Goal: Task Accomplishment & Management: Complete application form

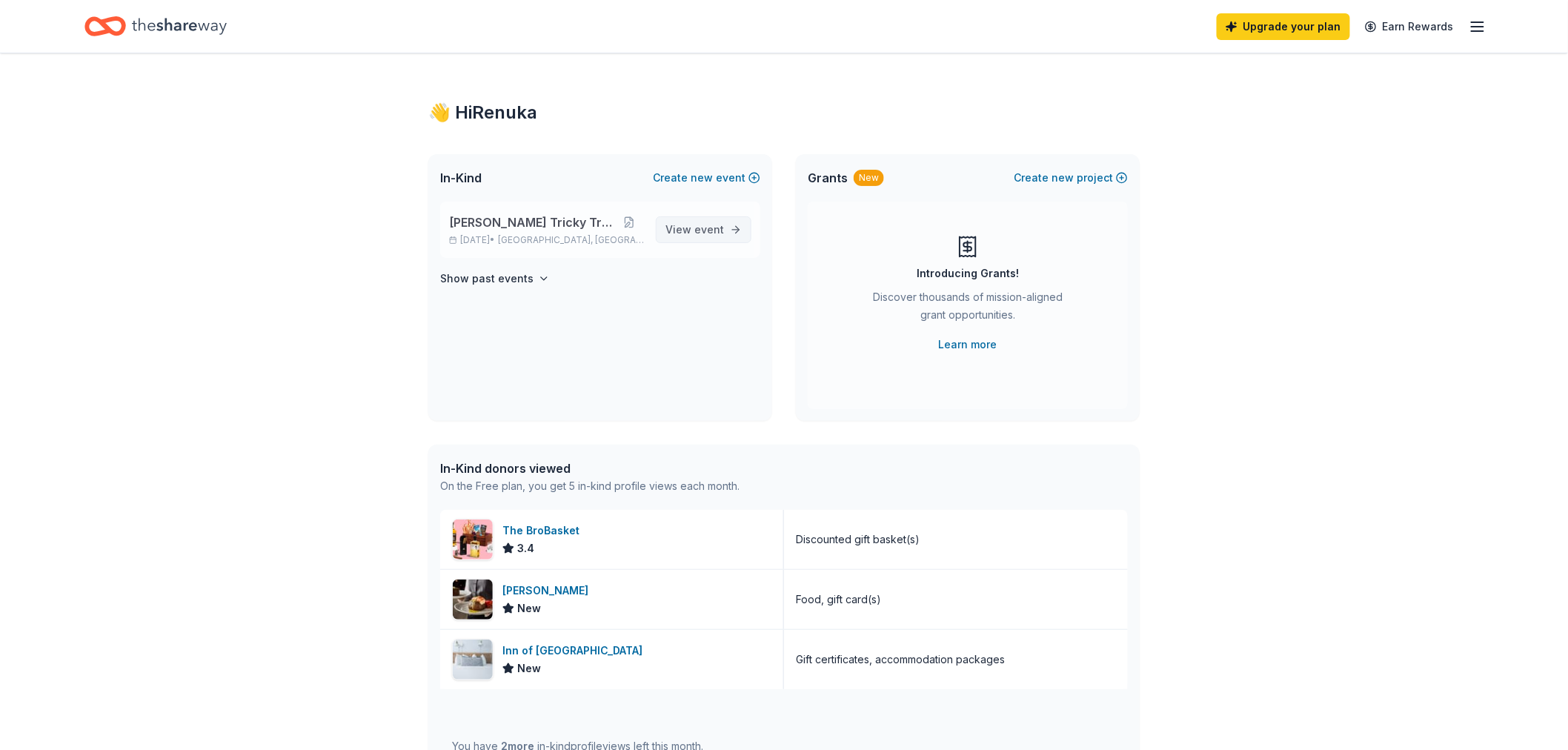
click at [698, 232] on span "event" at bounding box center [708, 229] width 30 height 13
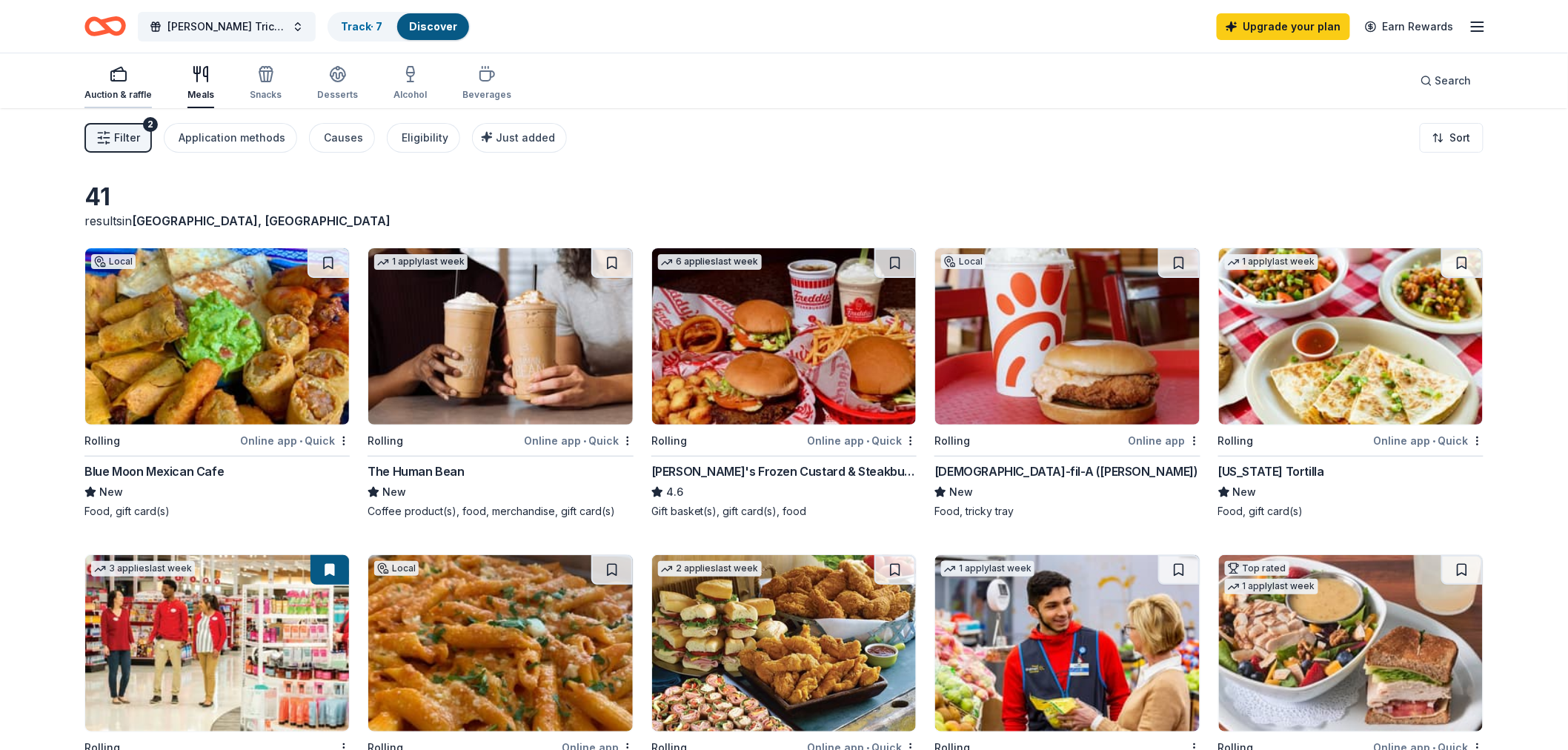
click at [120, 82] on div "Auction & raffle" at bounding box center [119, 83] width 68 height 36
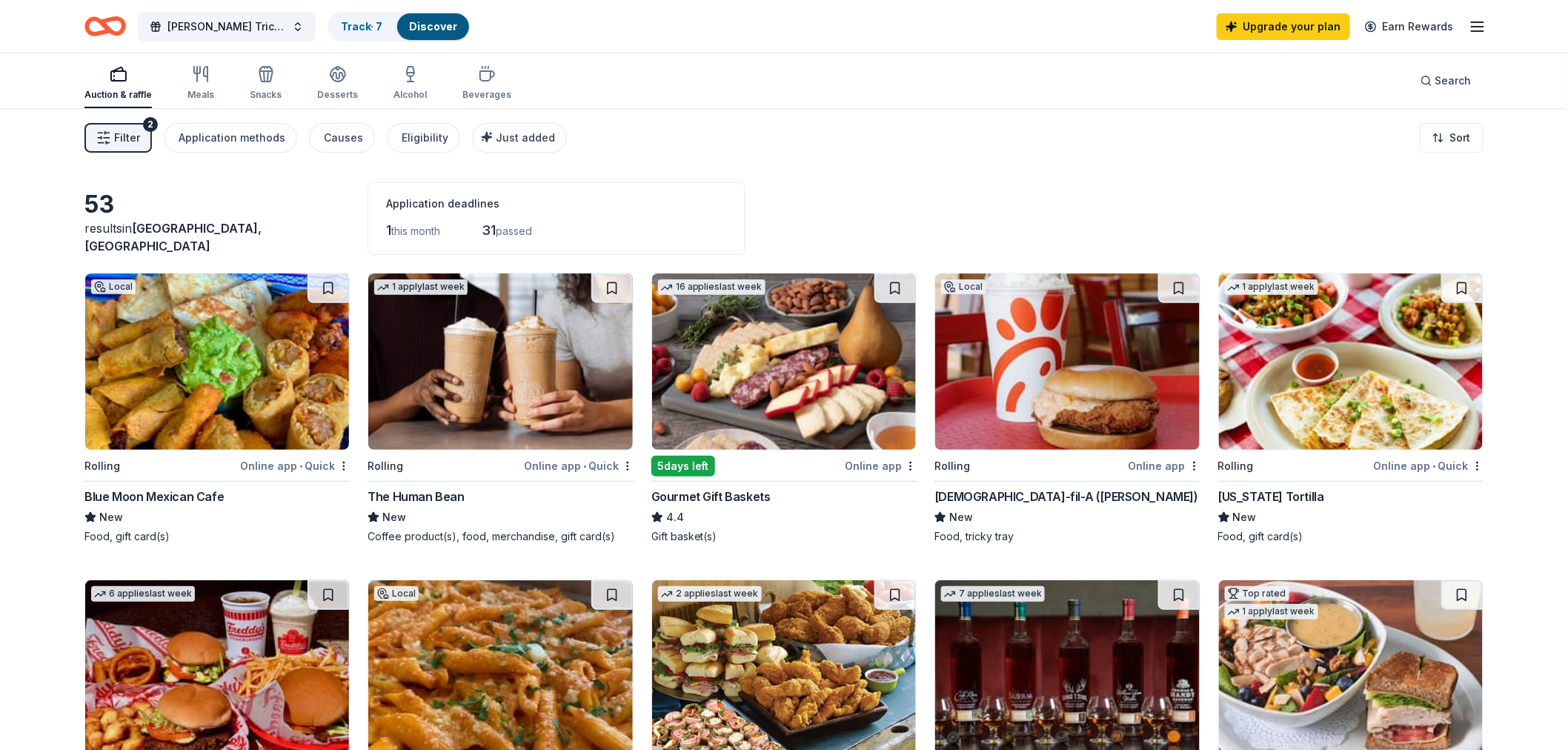
click at [133, 136] on span "Filter" at bounding box center [126, 138] width 26 height 17
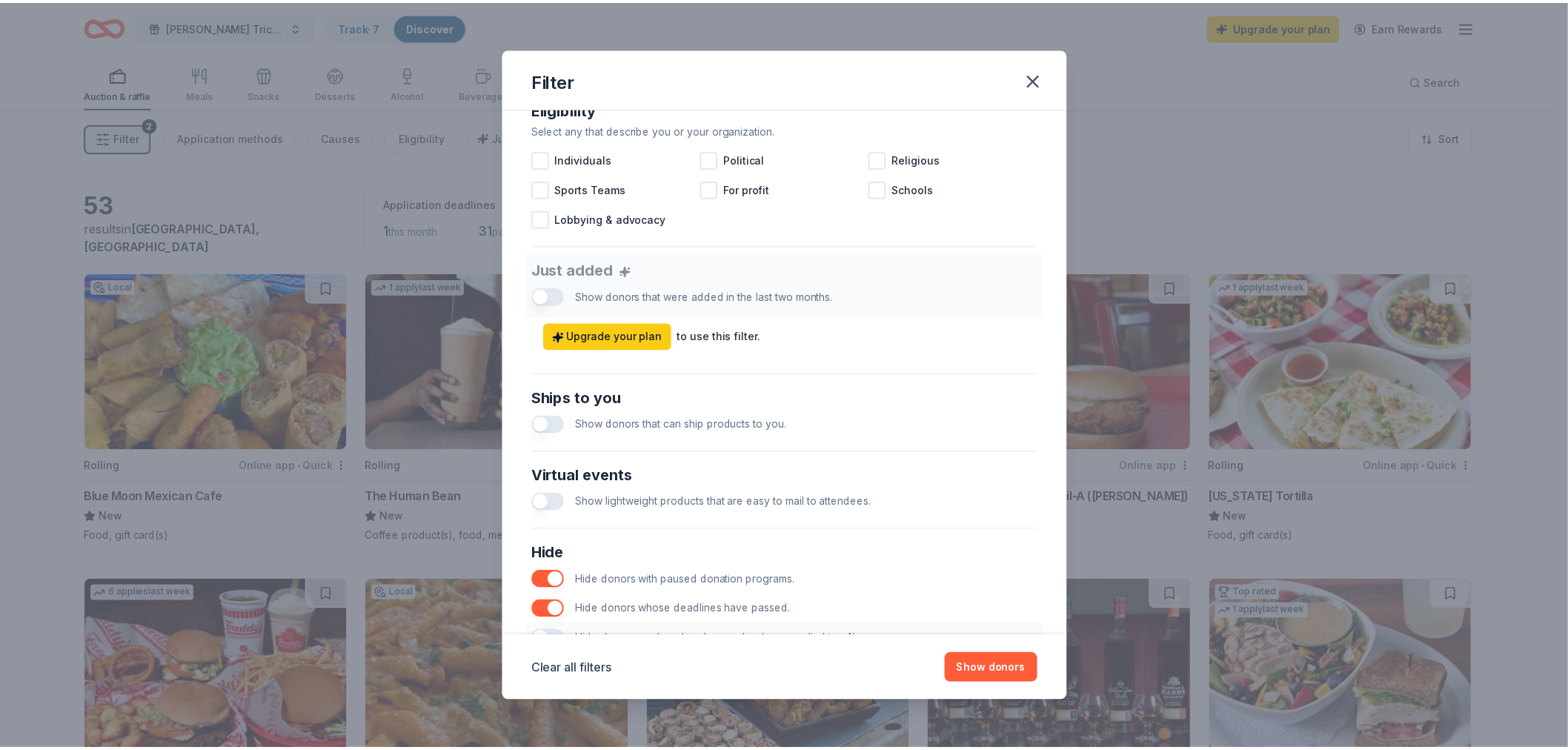
scroll to position [548, 0]
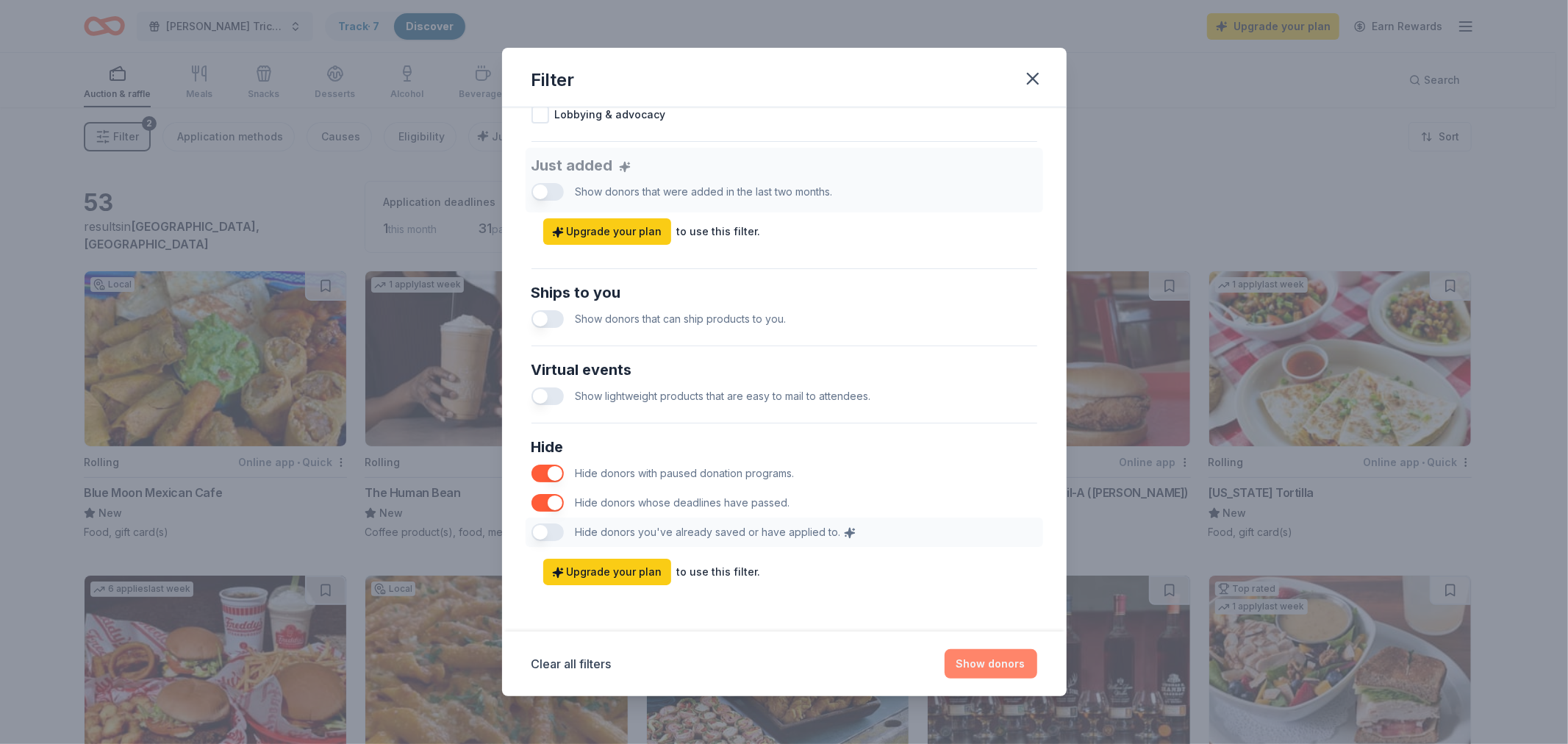
click at [1005, 666] on button "Show donors" at bounding box center [991, 664] width 93 height 30
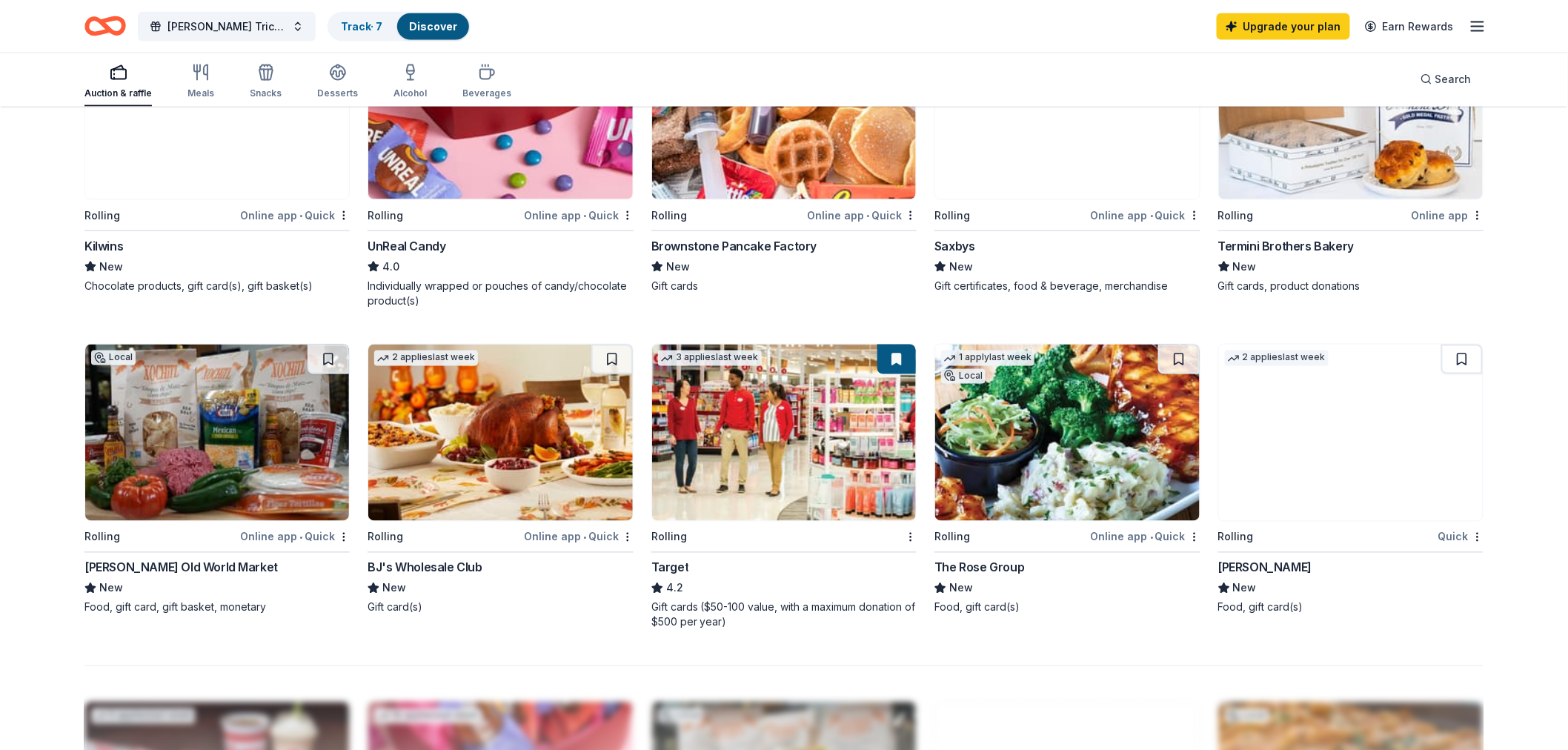
scroll to position [1070, 0]
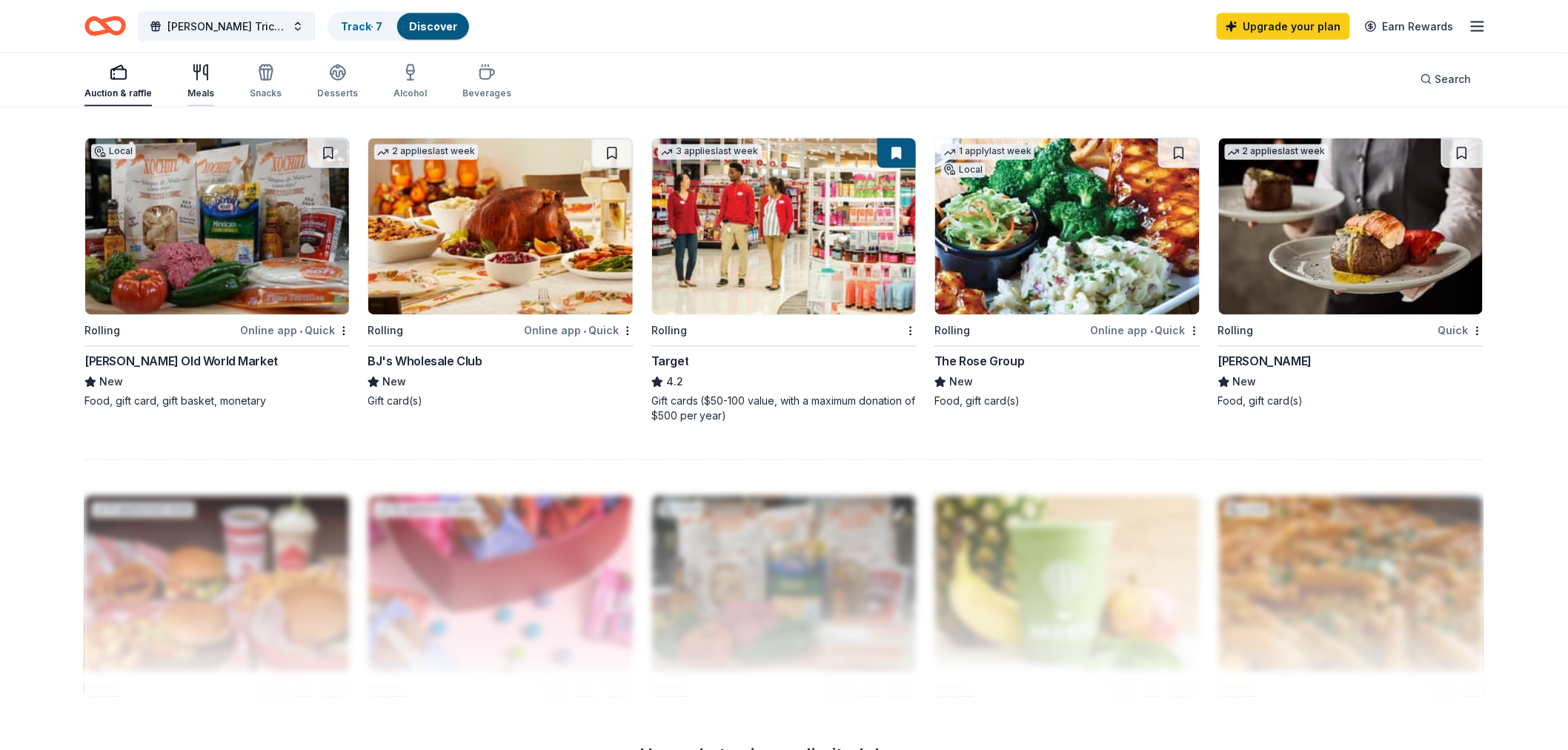
click at [199, 77] on icon "button" at bounding box center [201, 72] width 17 height 17
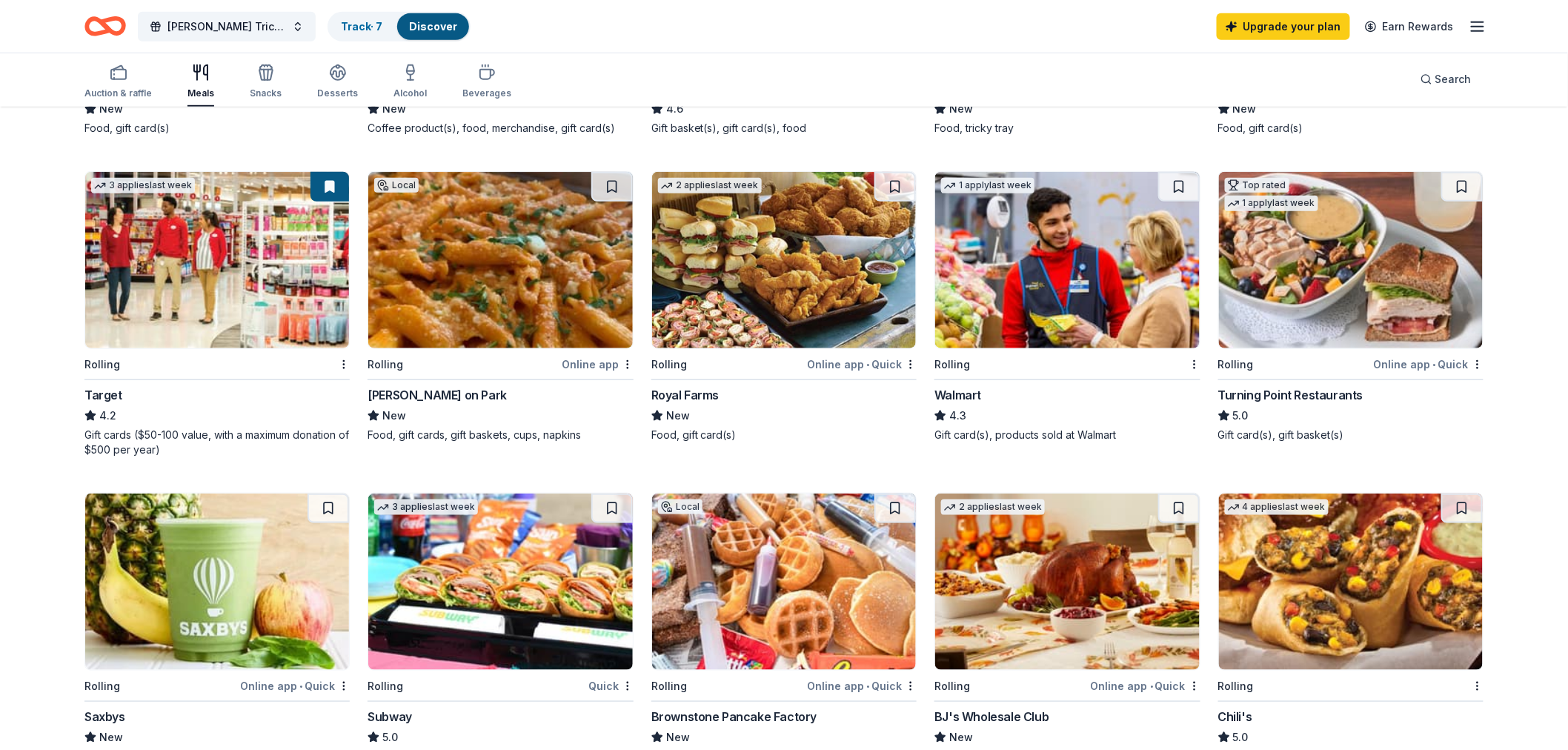
scroll to position [411, 0]
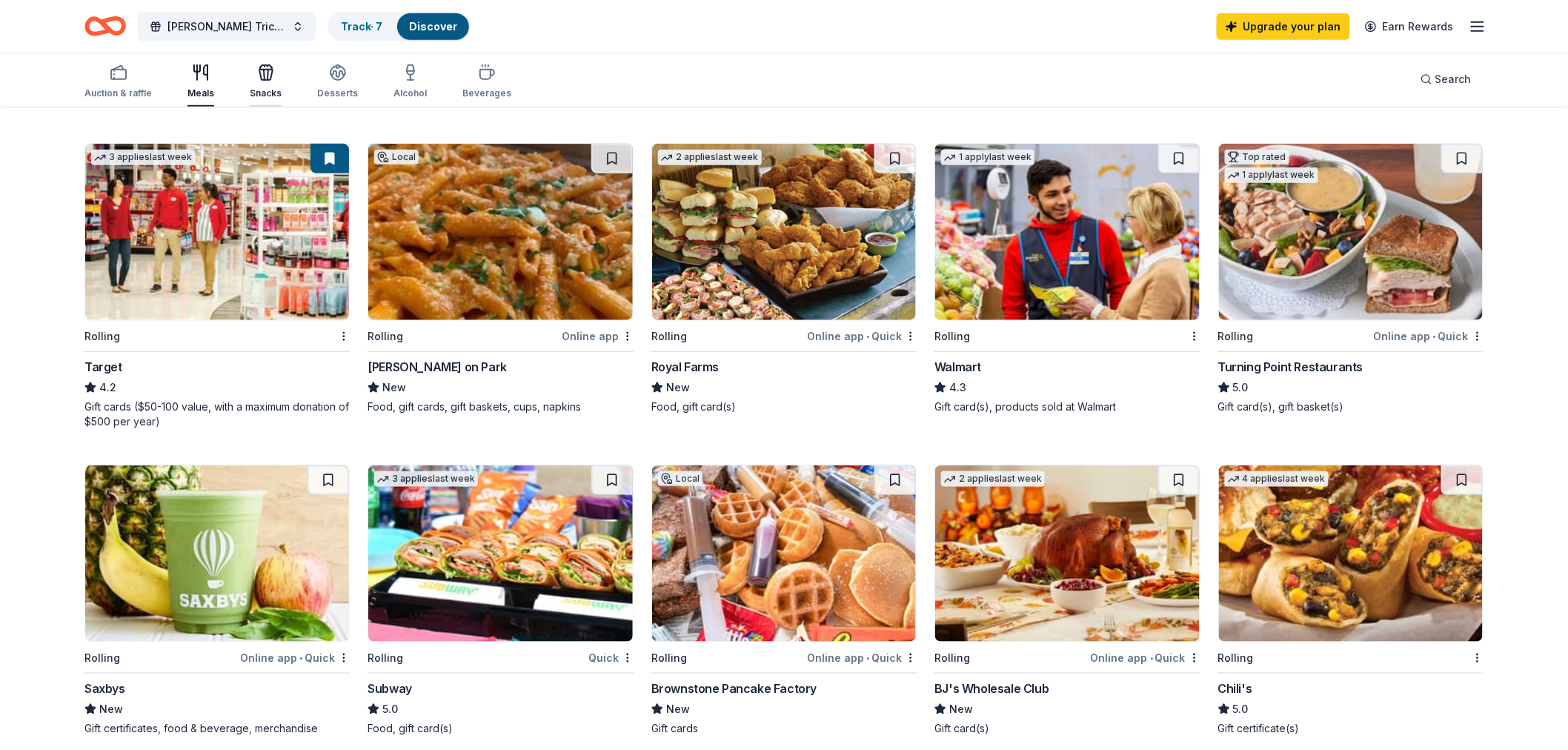
click at [264, 80] on icon "button" at bounding box center [266, 74] width 14 height 11
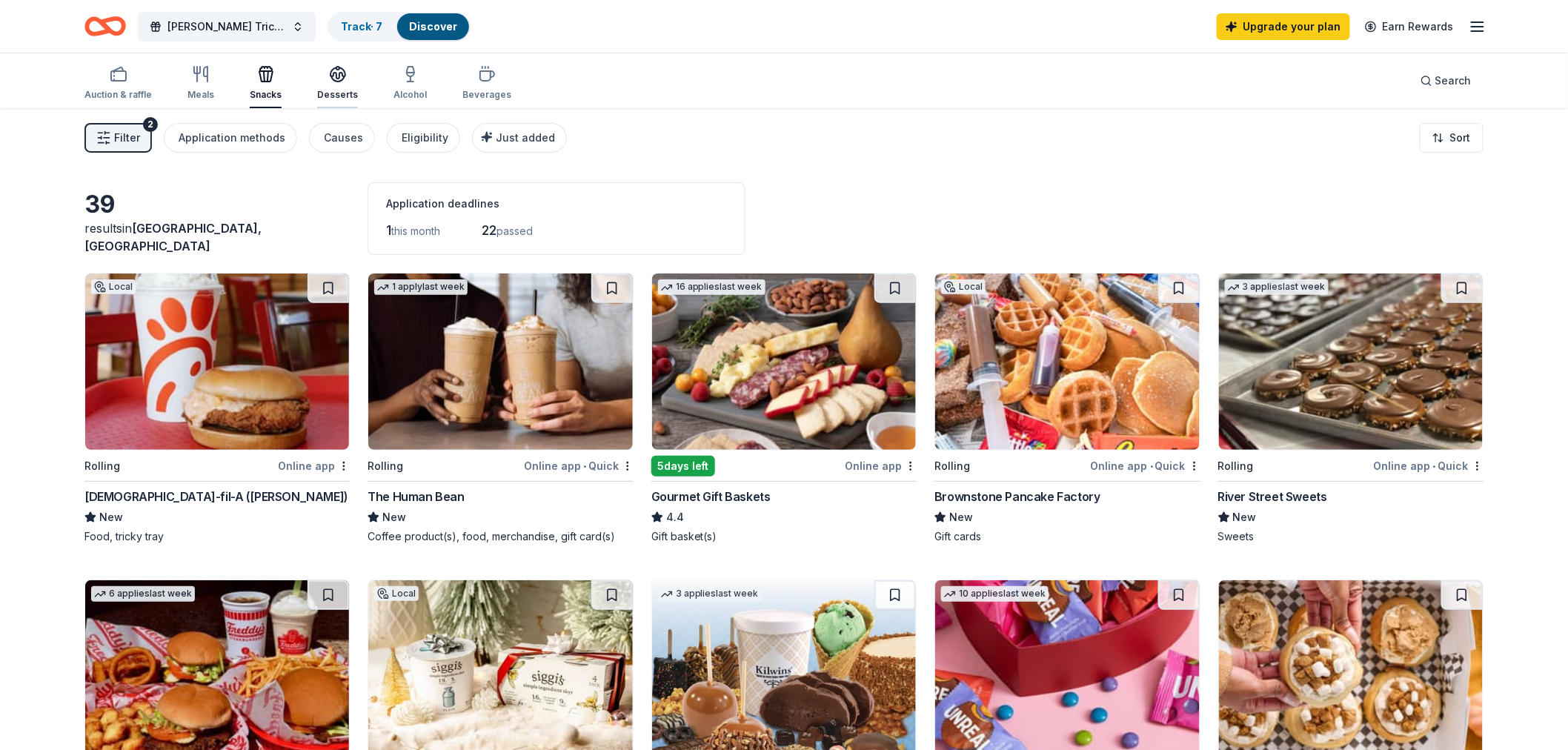
click at [329, 78] on icon "button" at bounding box center [338, 74] width 17 height 17
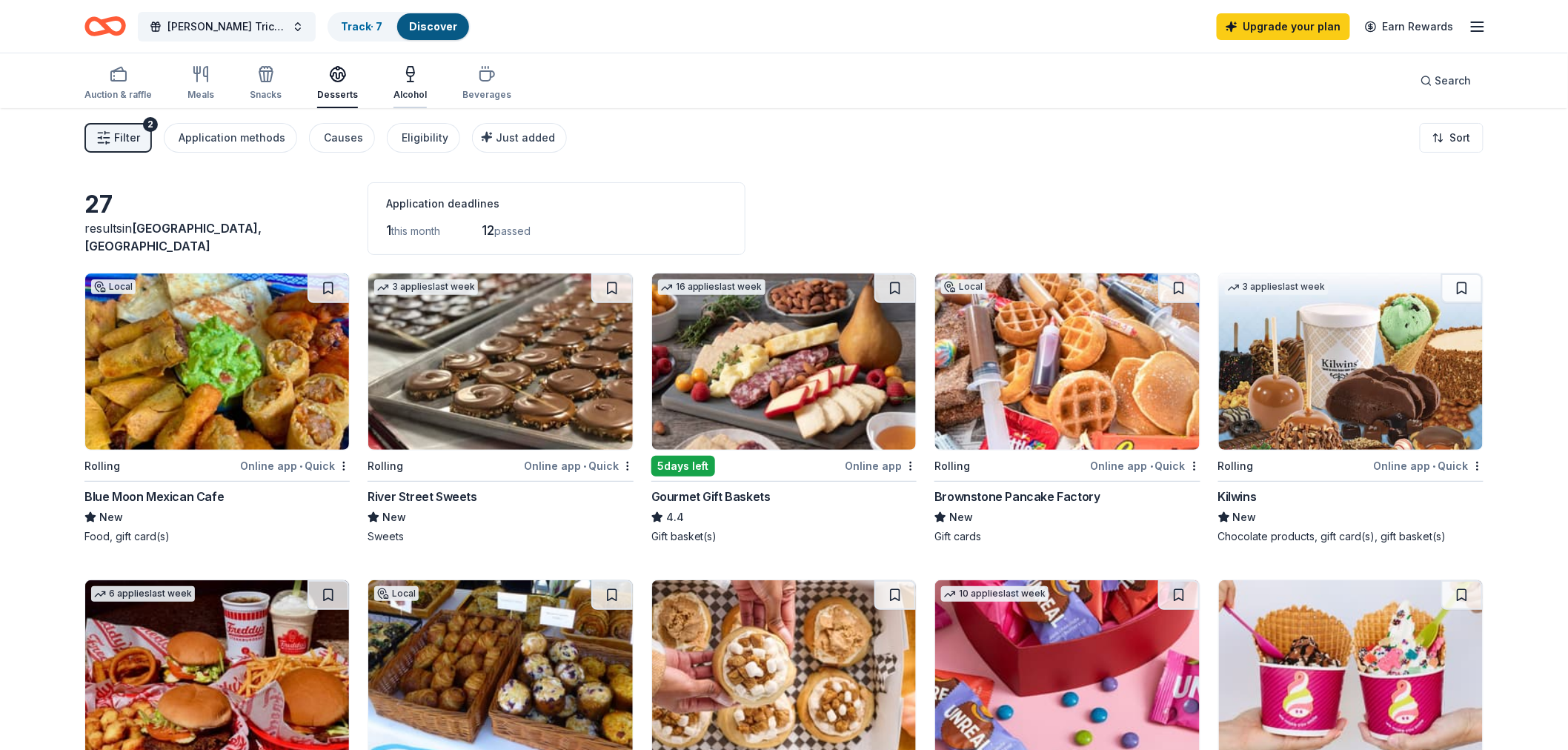
click at [413, 76] on div "button" at bounding box center [410, 74] width 34 height 17
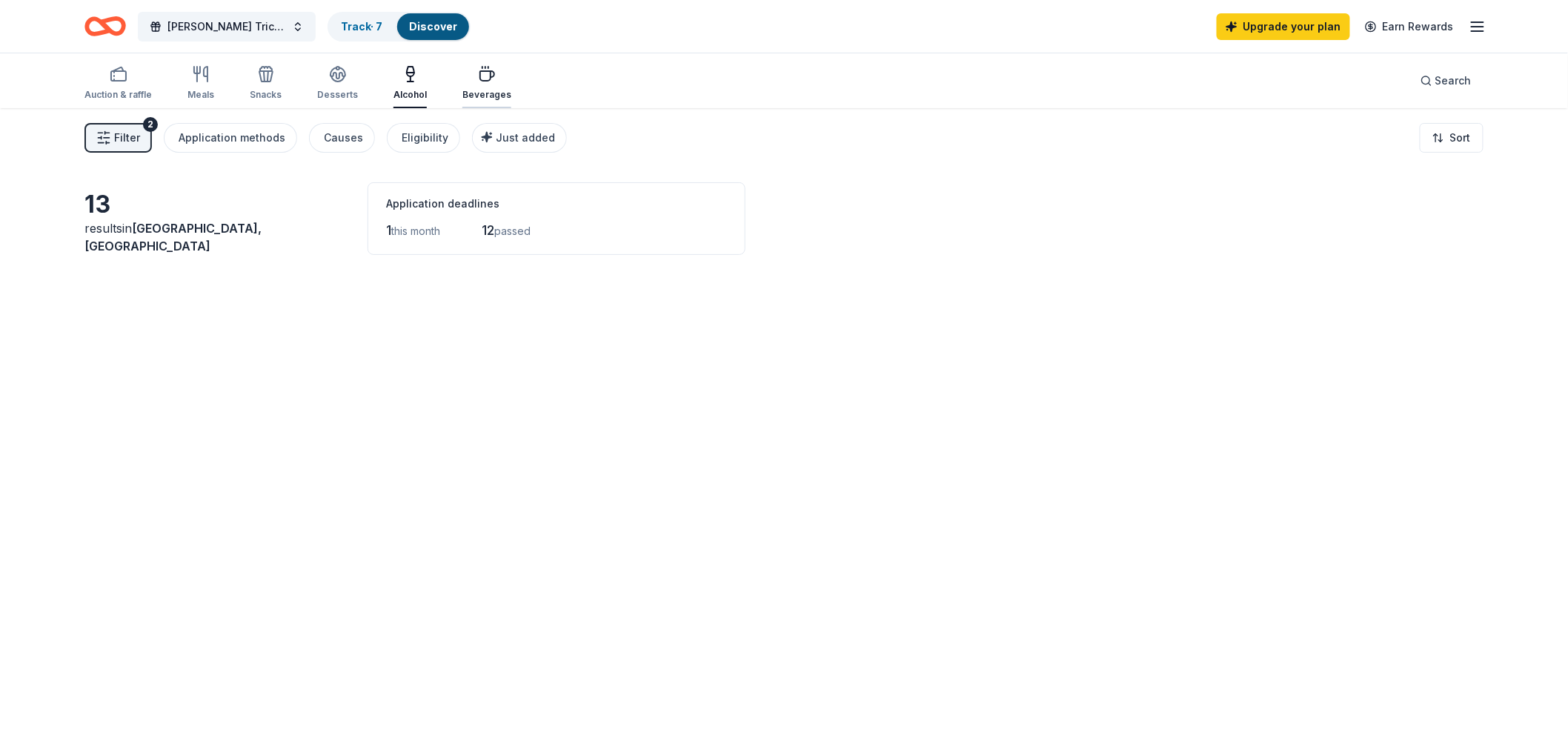
click at [480, 76] on icon "button" at bounding box center [486, 74] width 17 height 17
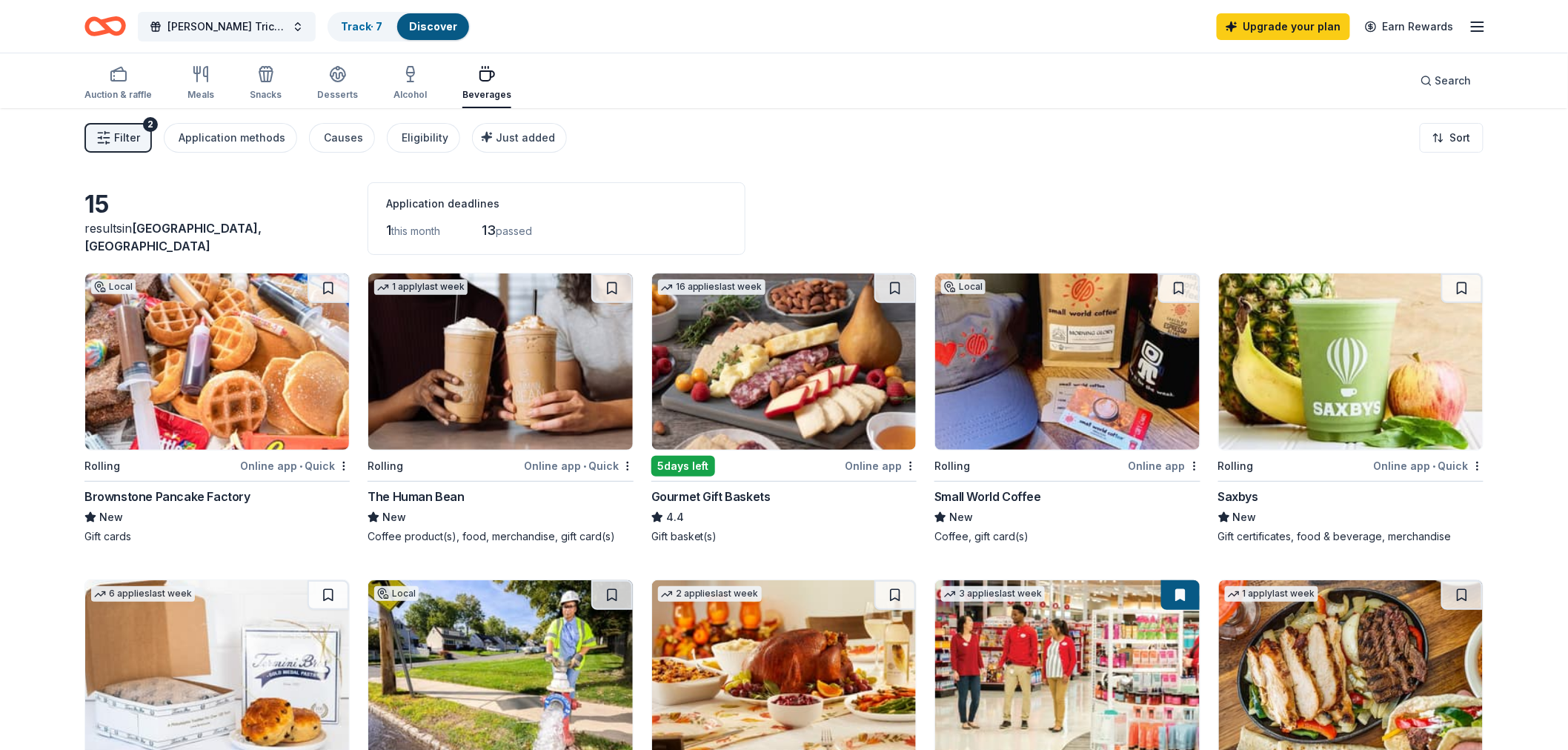
click at [173, 376] on img at bounding box center [216, 361] width 263 height 177
click at [340, 144] on div "Causes" at bounding box center [344, 138] width 40 height 17
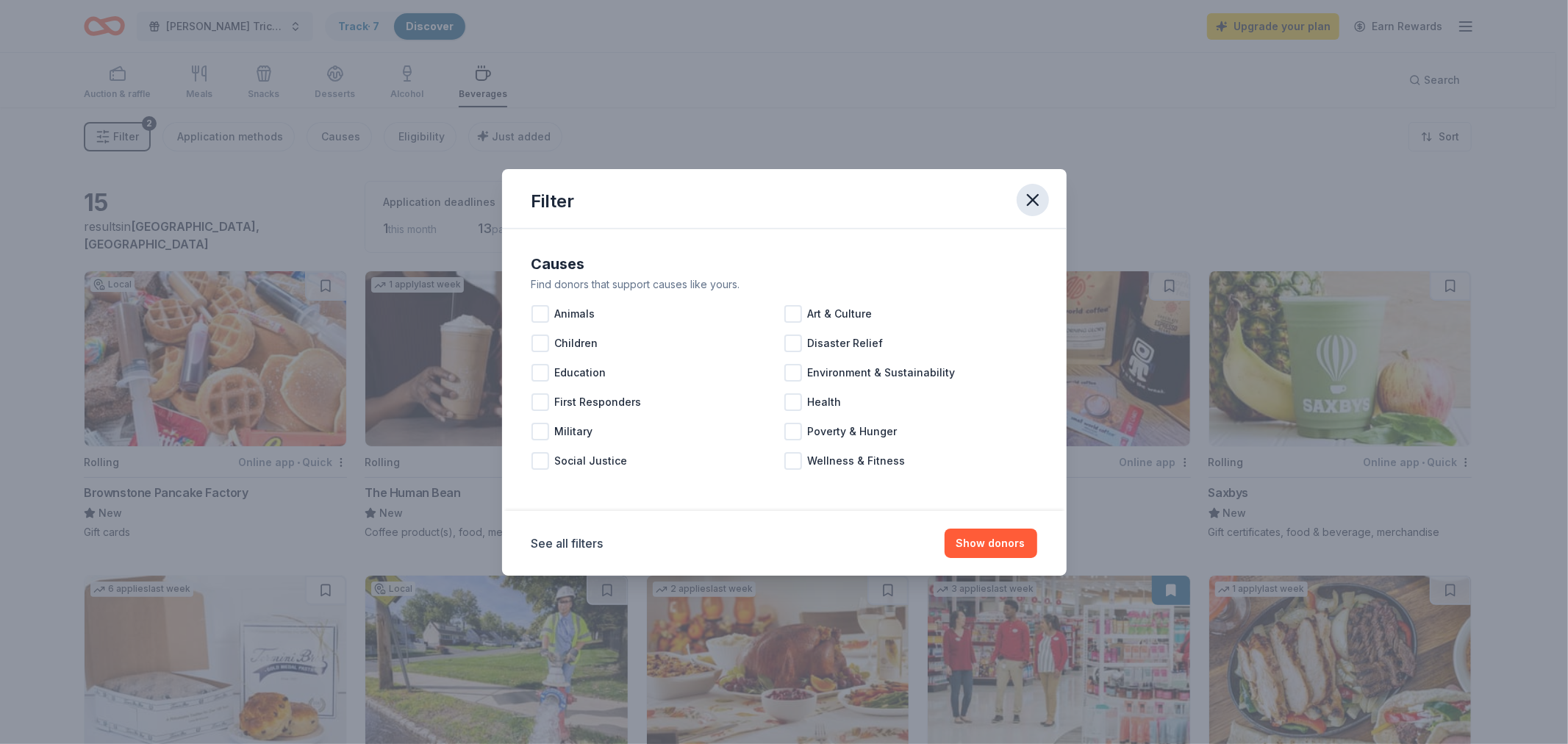
click at [1033, 194] on icon "button" at bounding box center [1032, 199] width 20 height 20
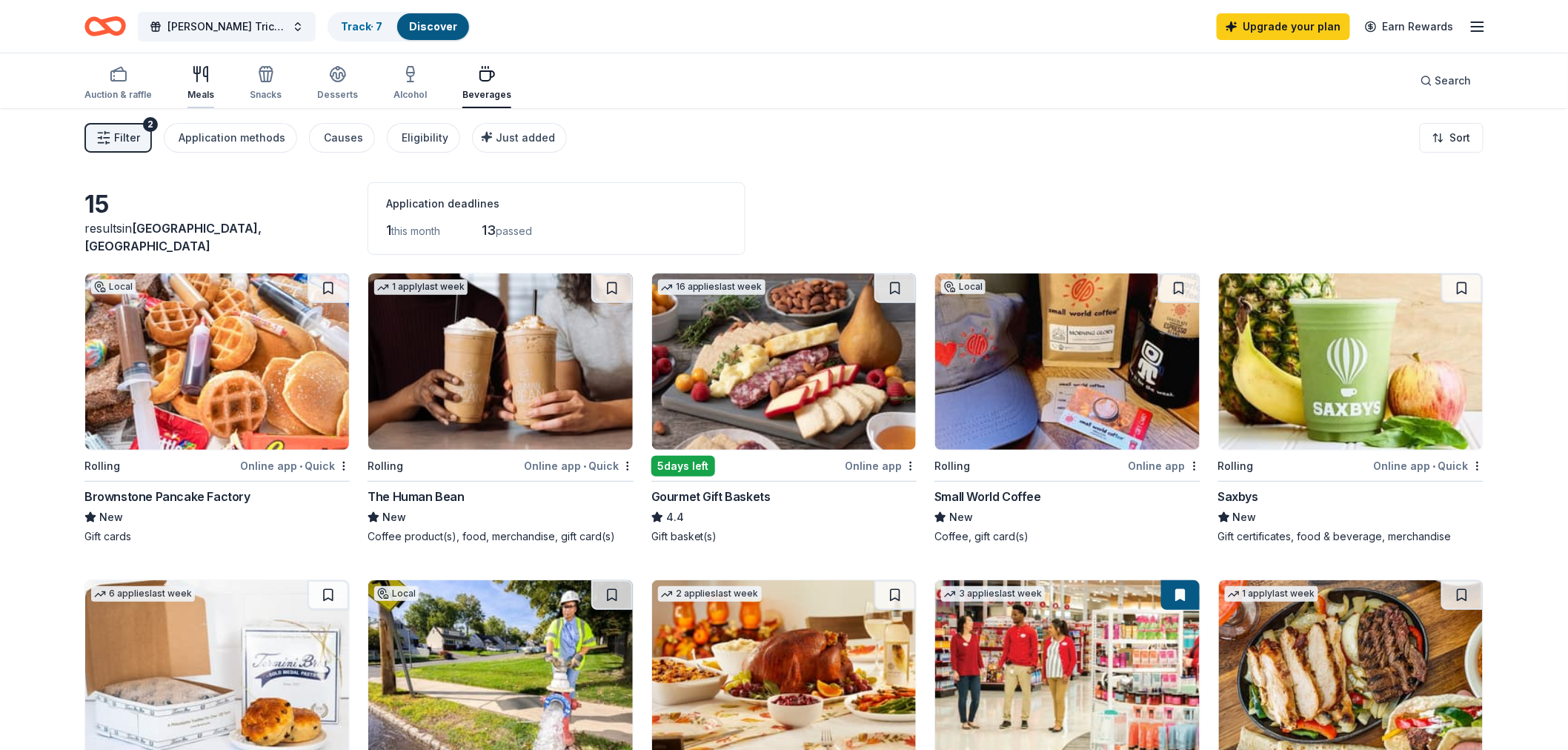
click at [206, 74] on icon "button" at bounding box center [206, 73] width 4 height 14
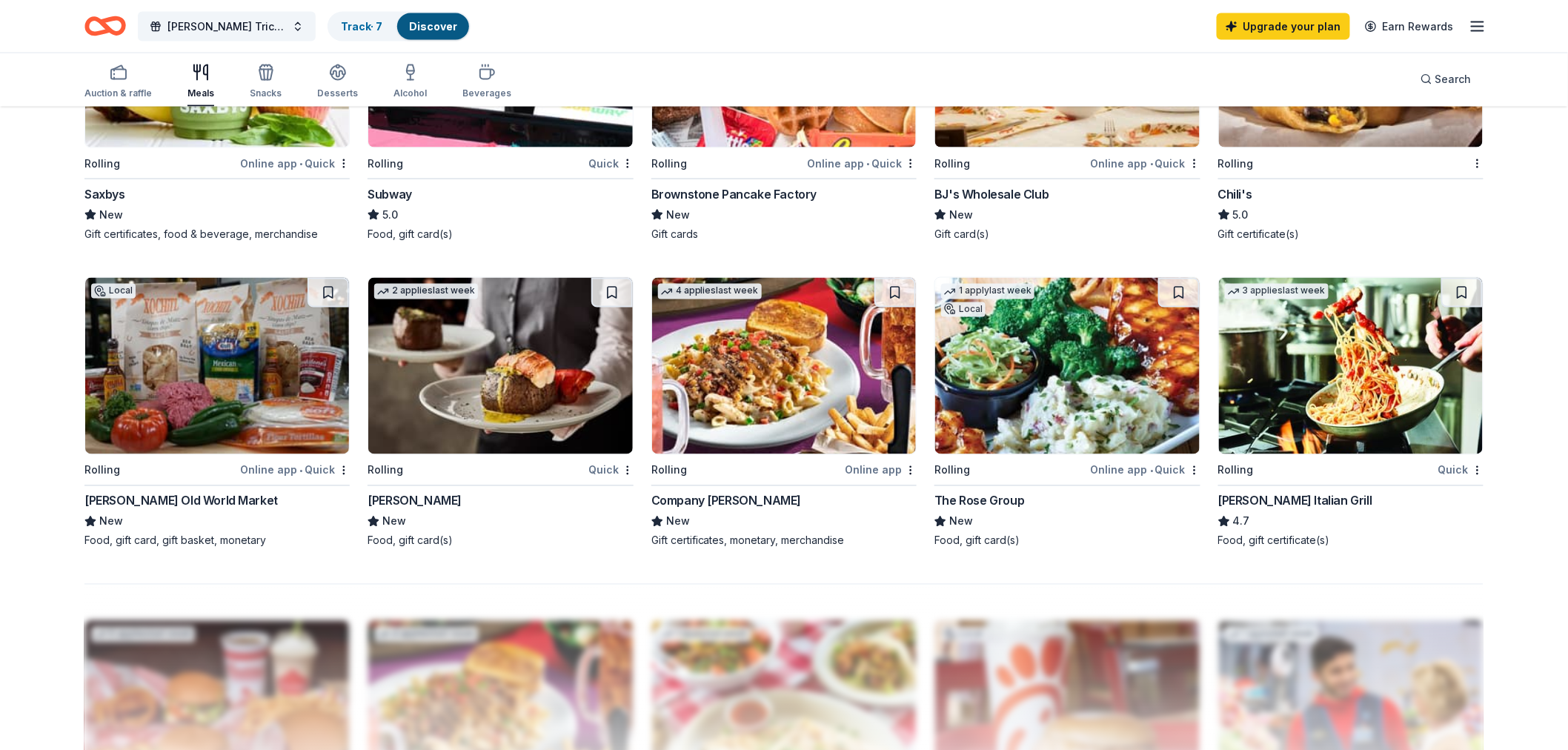
scroll to position [1235, 0]
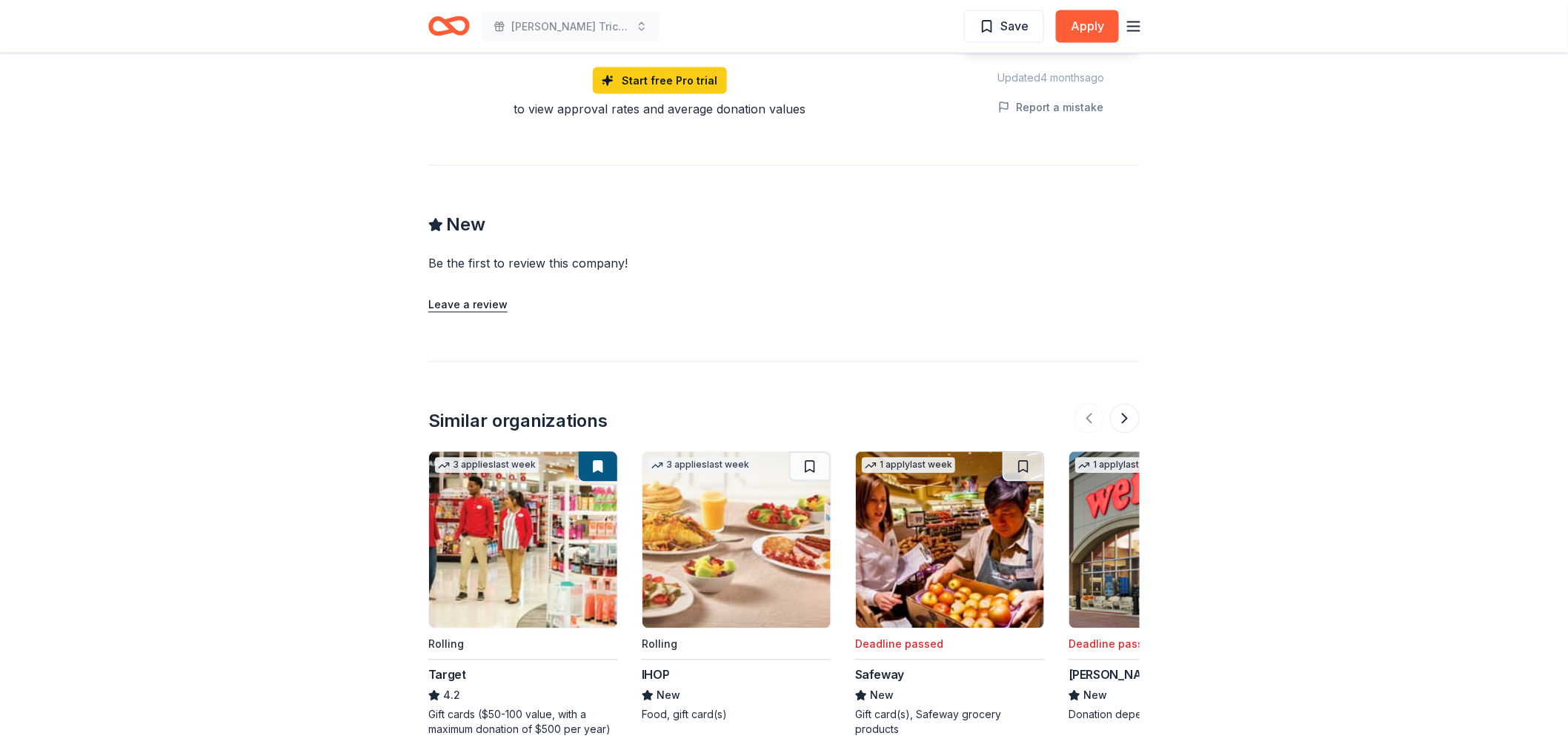
scroll to position [1153, 0]
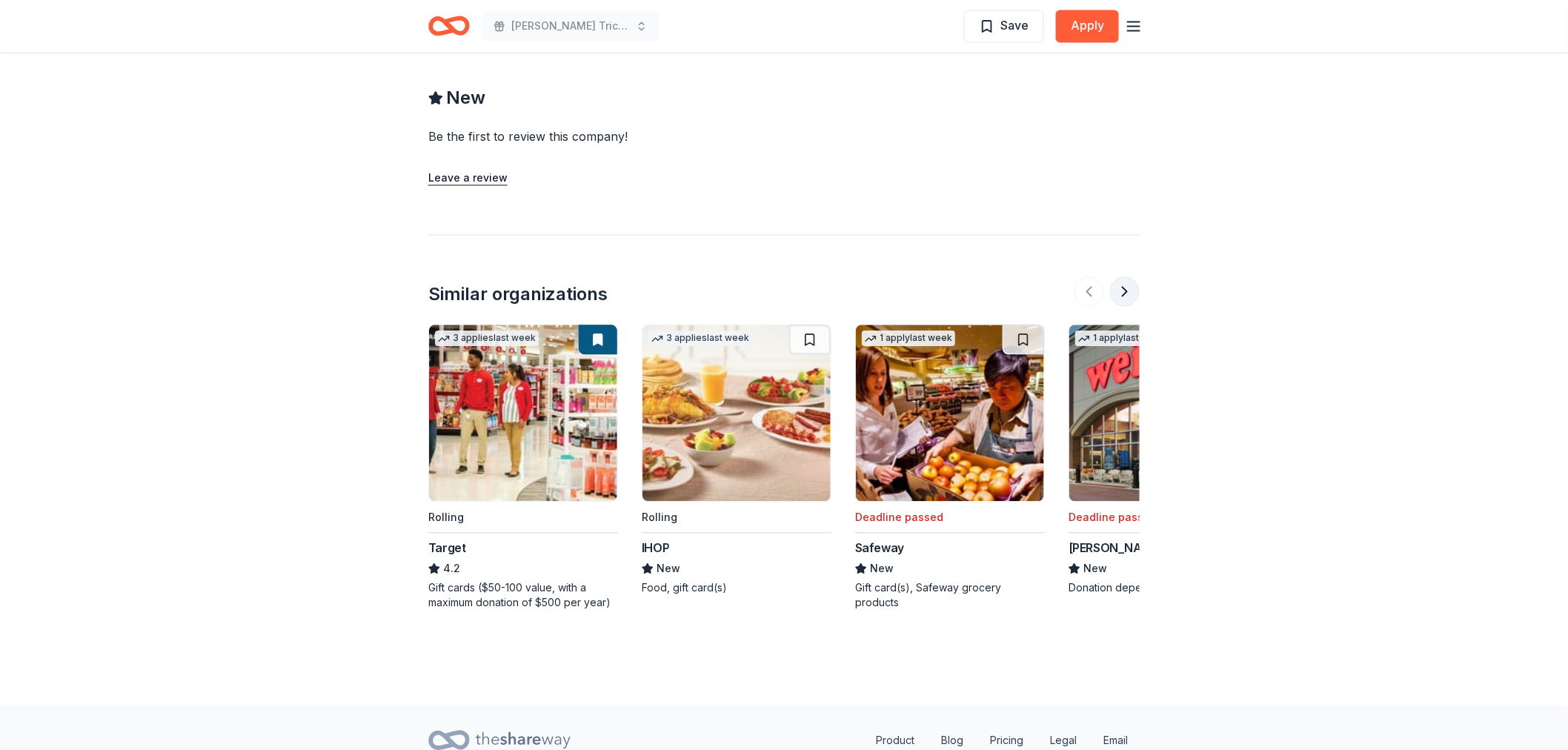
click at [1121, 277] on button at bounding box center [1124, 292] width 30 height 30
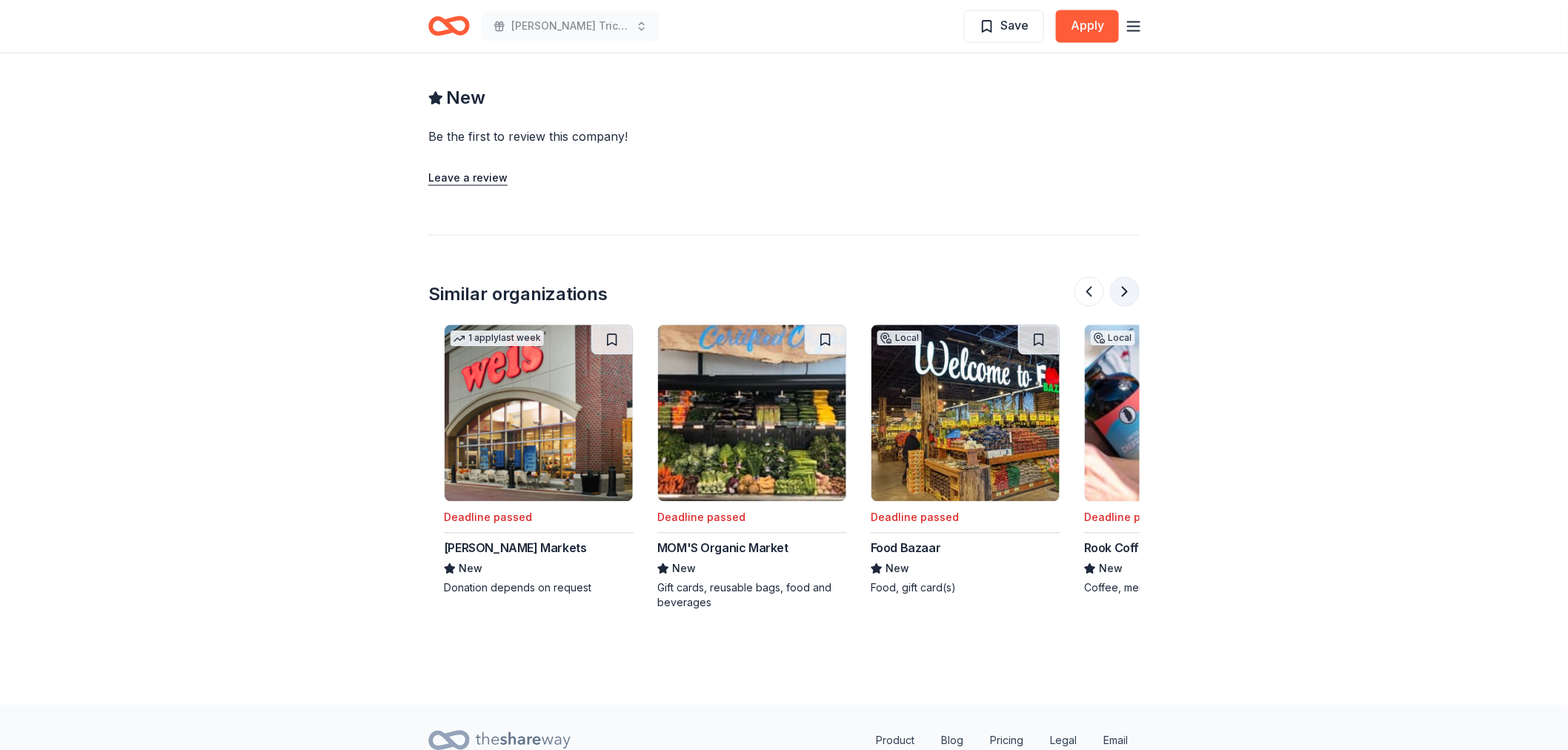
scroll to position [0, 640]
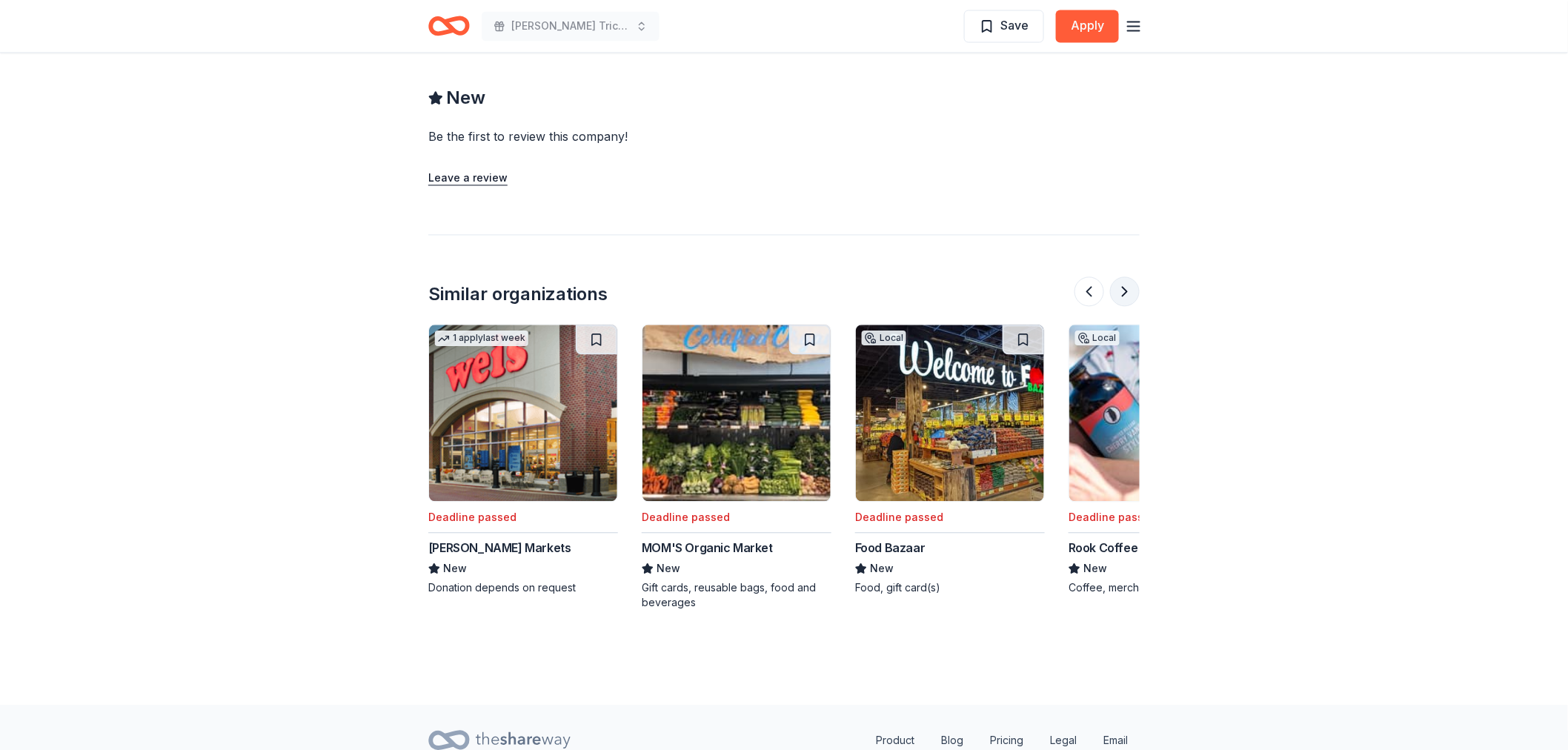
click at [1127, 277] on button at bounding box center [1124, 292] width 30 height 30
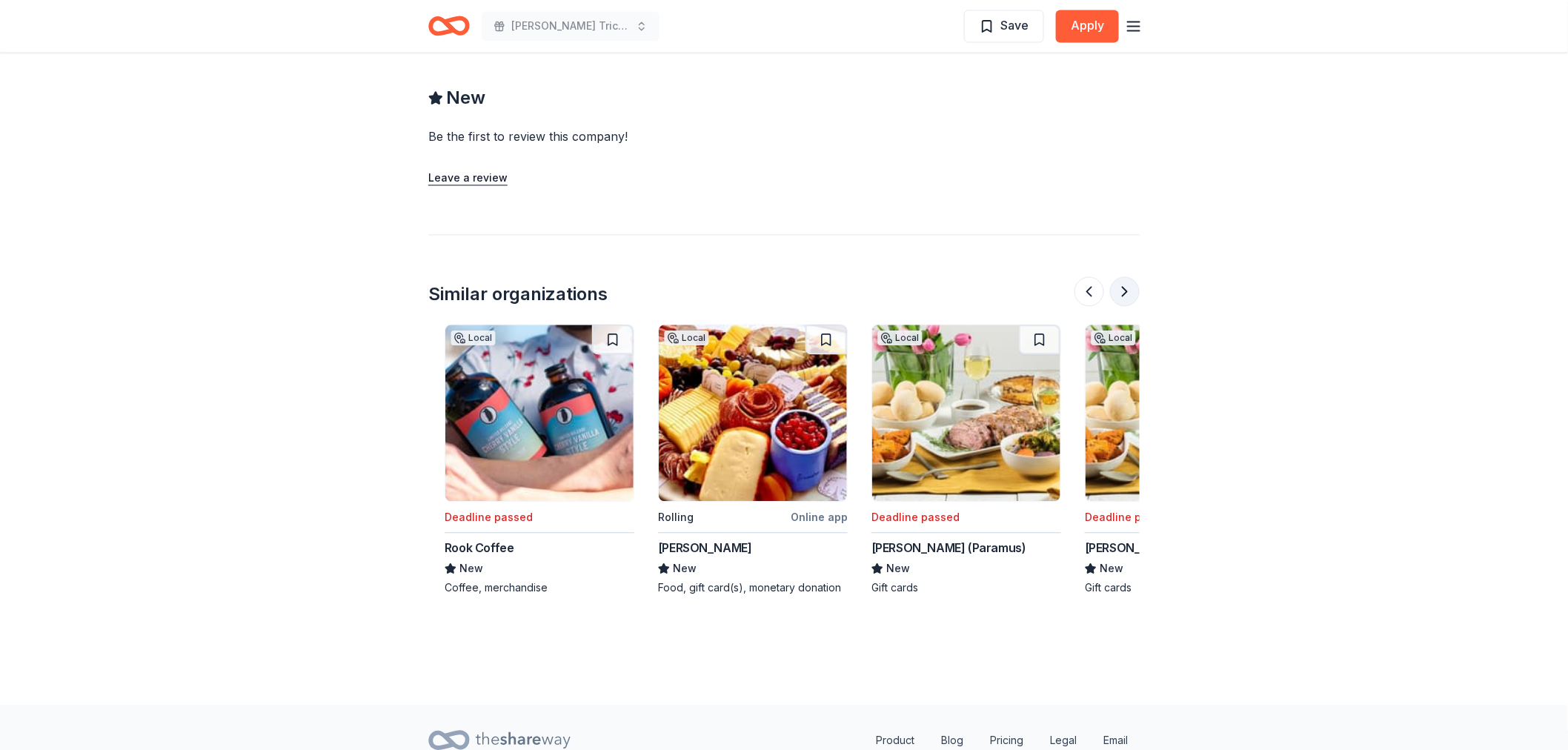
scroll to position [0, 1279]
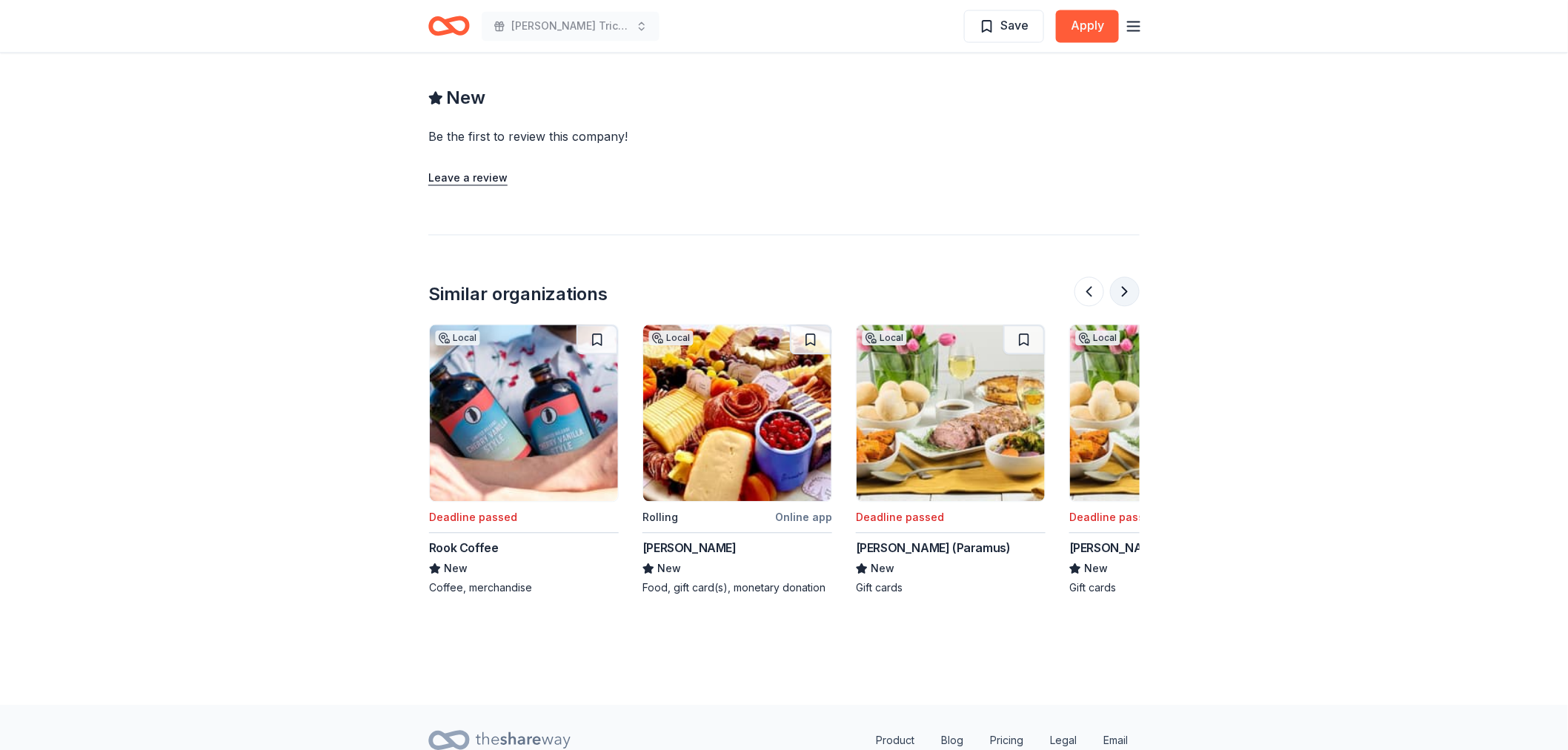
click at [1127, 277] on button at bounding box center [1124, 292] width 30 height 30
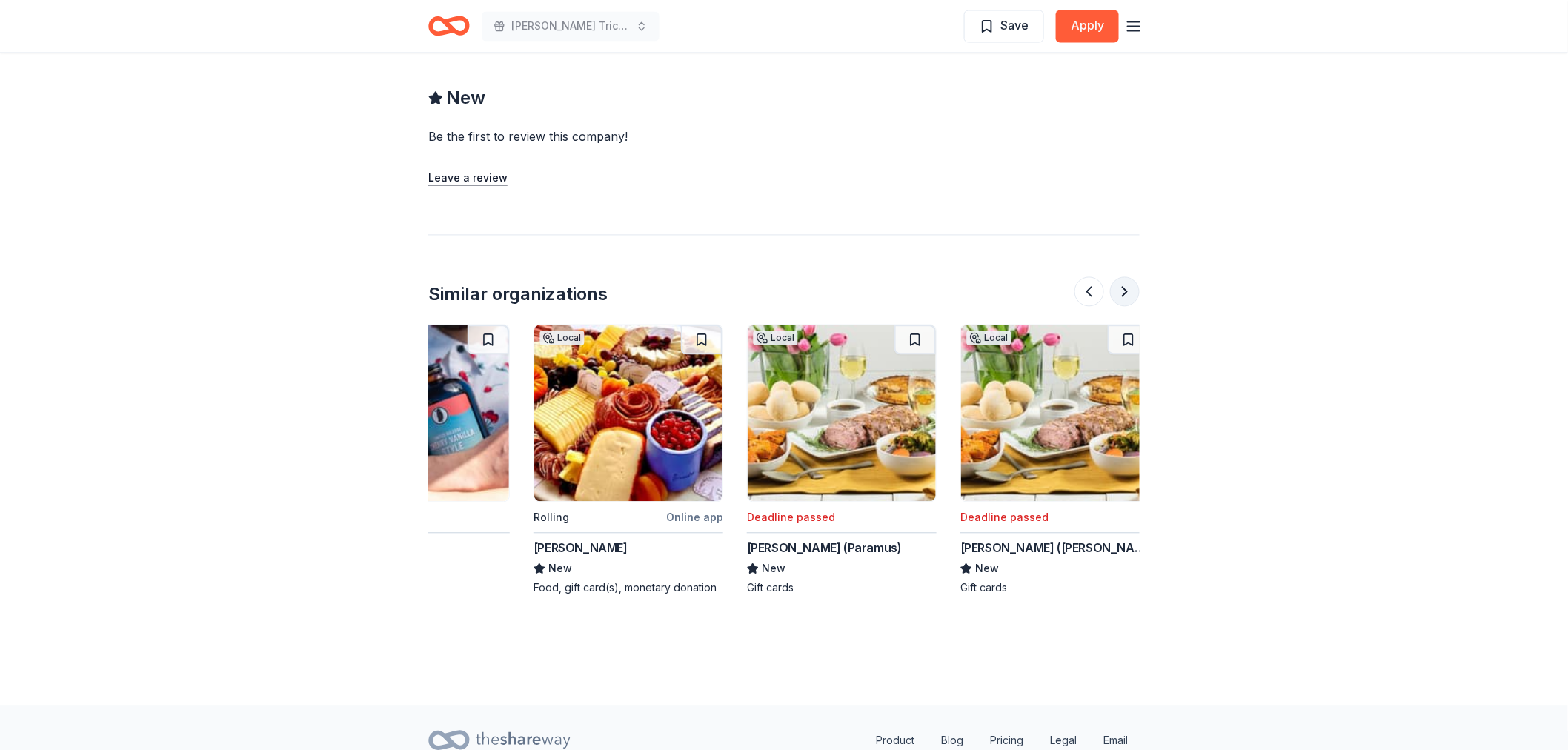
scroll to position [0, 1398]
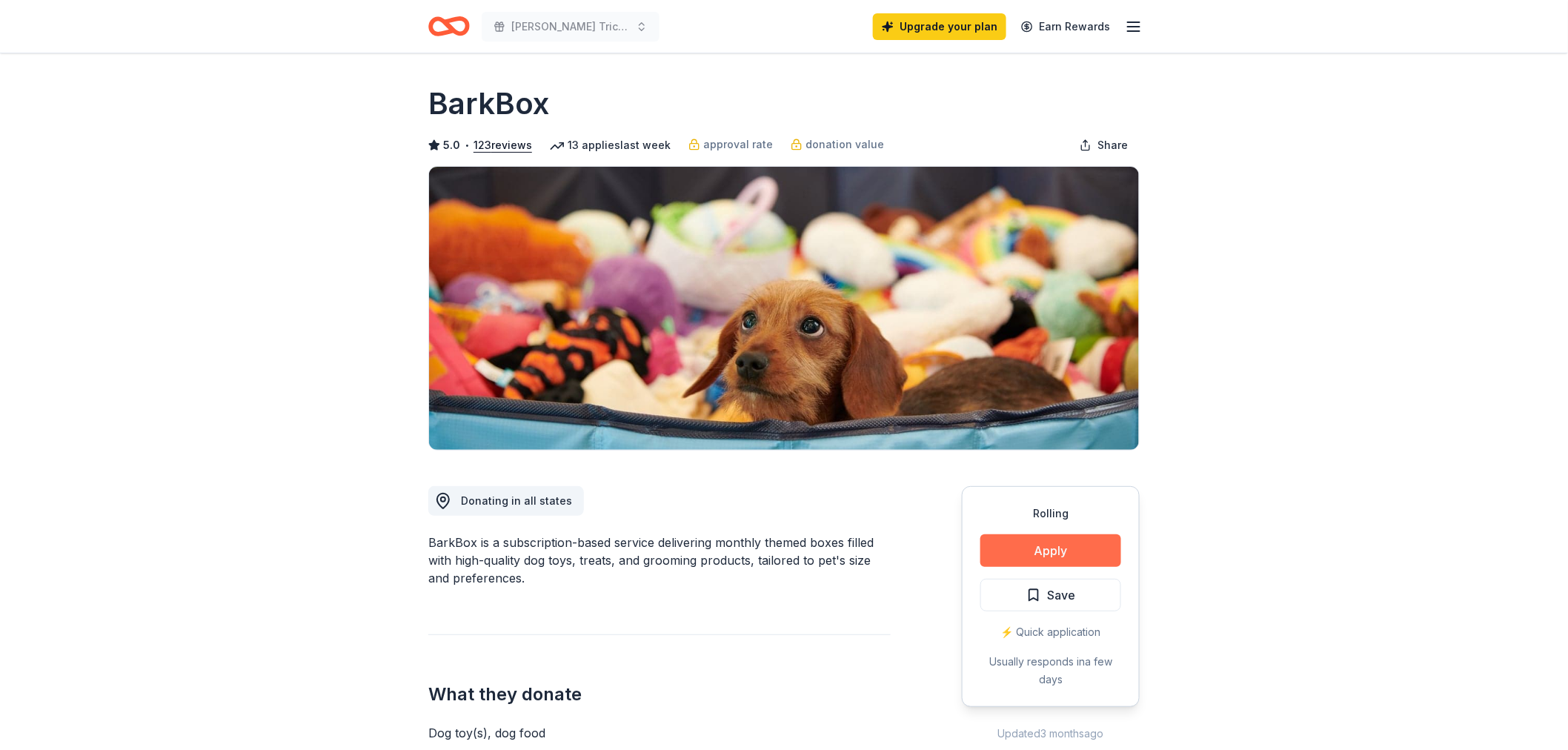
click at [1091, 549] on button "Apply" at bounding box center [1051, 551] width 141 height 33
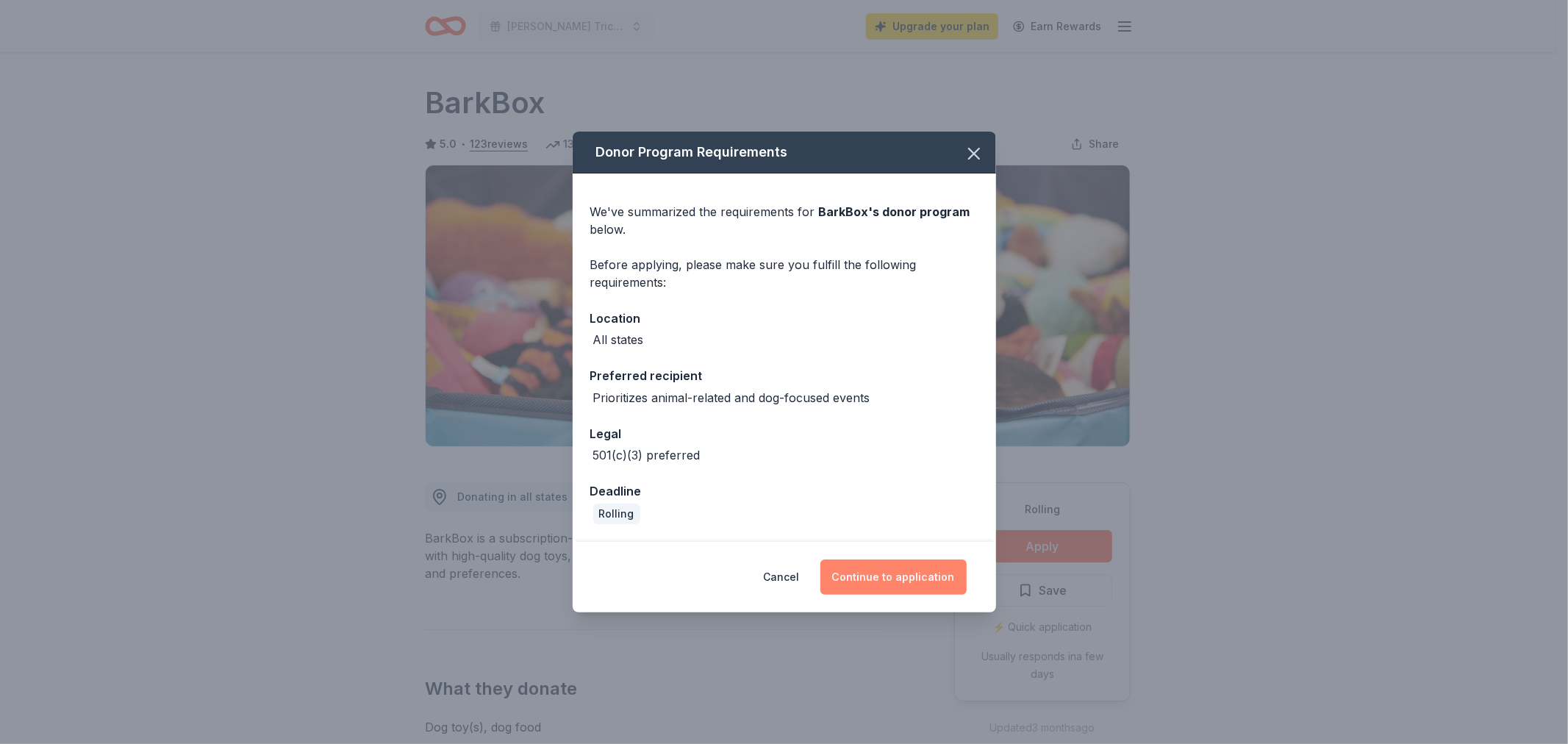
click at [885, 571] on button "Continue to application" at bounding box center [893, 576] width 146 height 35
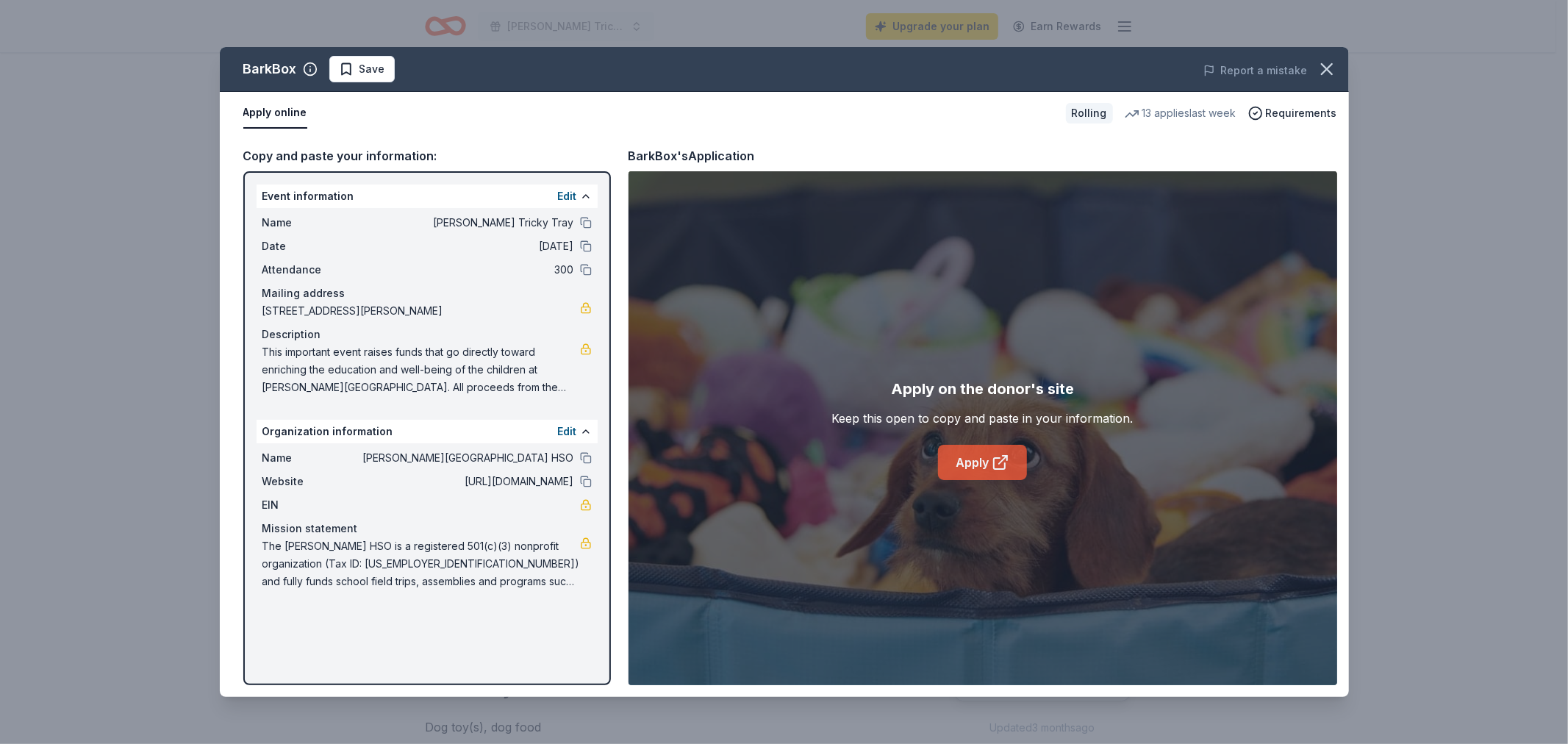
click at [979, 448] on link "Apply" at bounding box center [982, 462] width 89 height 35
click at [1333, 68] on icon "button" at bounding box center [1326, 68] width 20 height 20
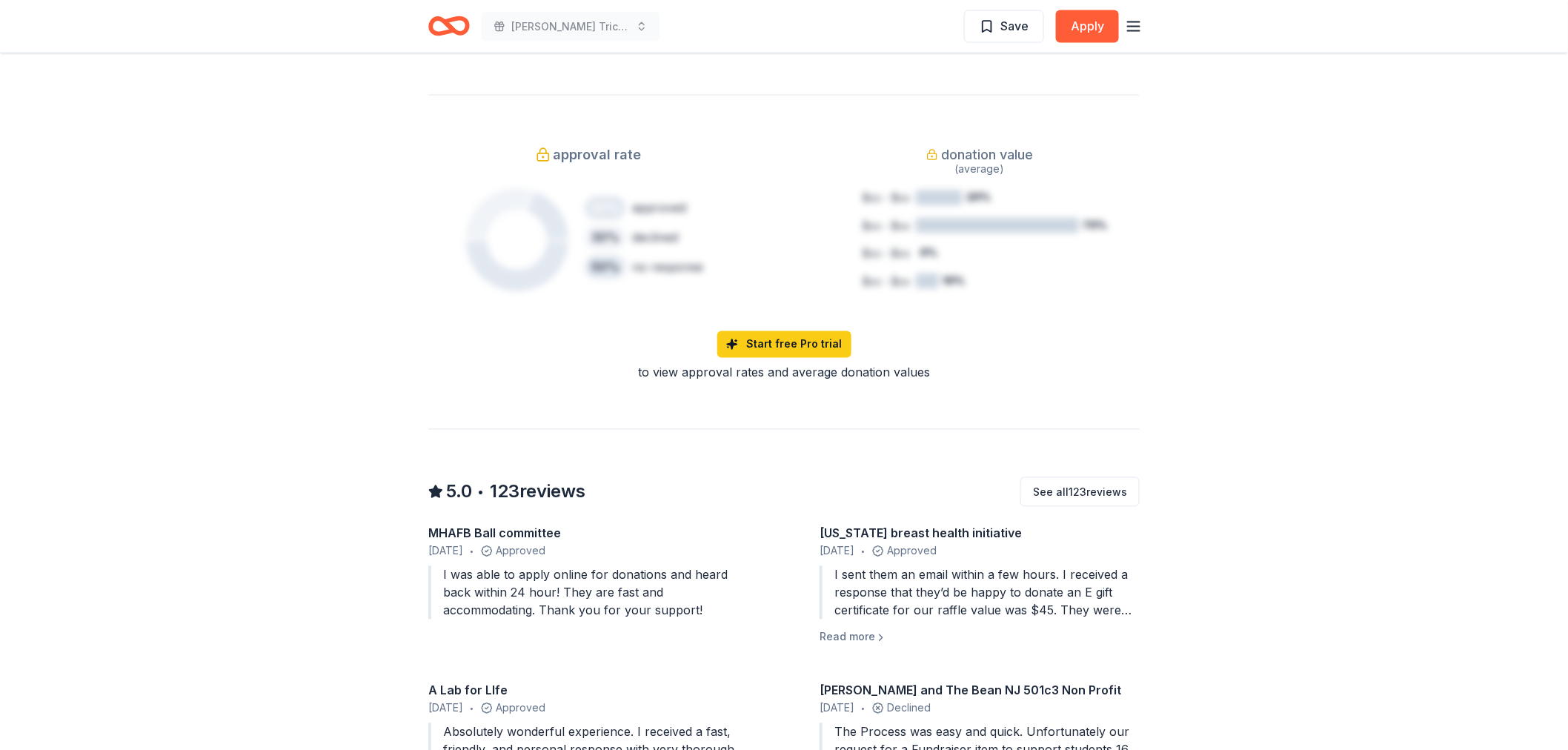
scroll to position [1235, 0]
